Goal: Transaction & Acquisition: Purchase product/service

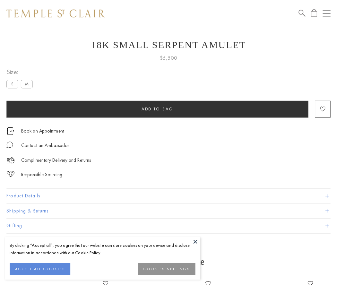
scroll to position [26, 0]
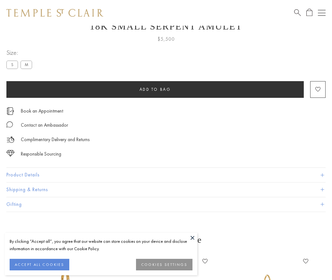
click at [155, 89] on span "Add to bag" at bounding box center [155, 89] width 31 height 5
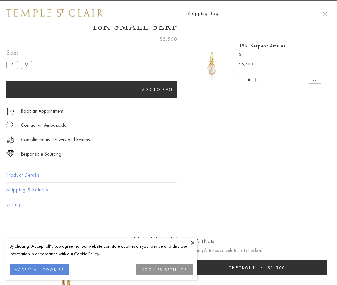
click at [265, 268] on button "Checkout $5,500" at bounding box center [256, 267] width 141 height 15
